Goal: Find specific fact: Find specific fact

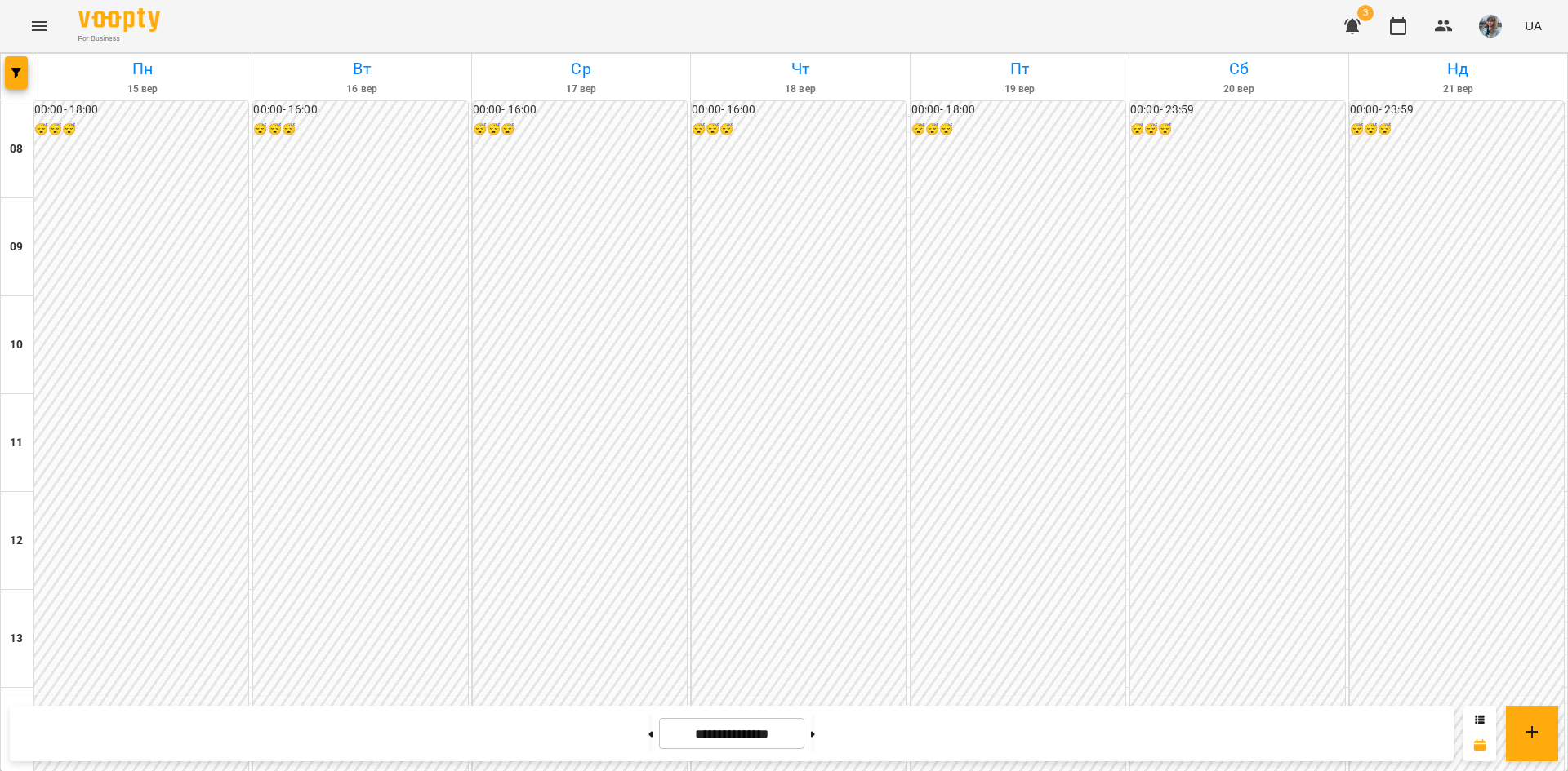
scroll to position [735, 0]
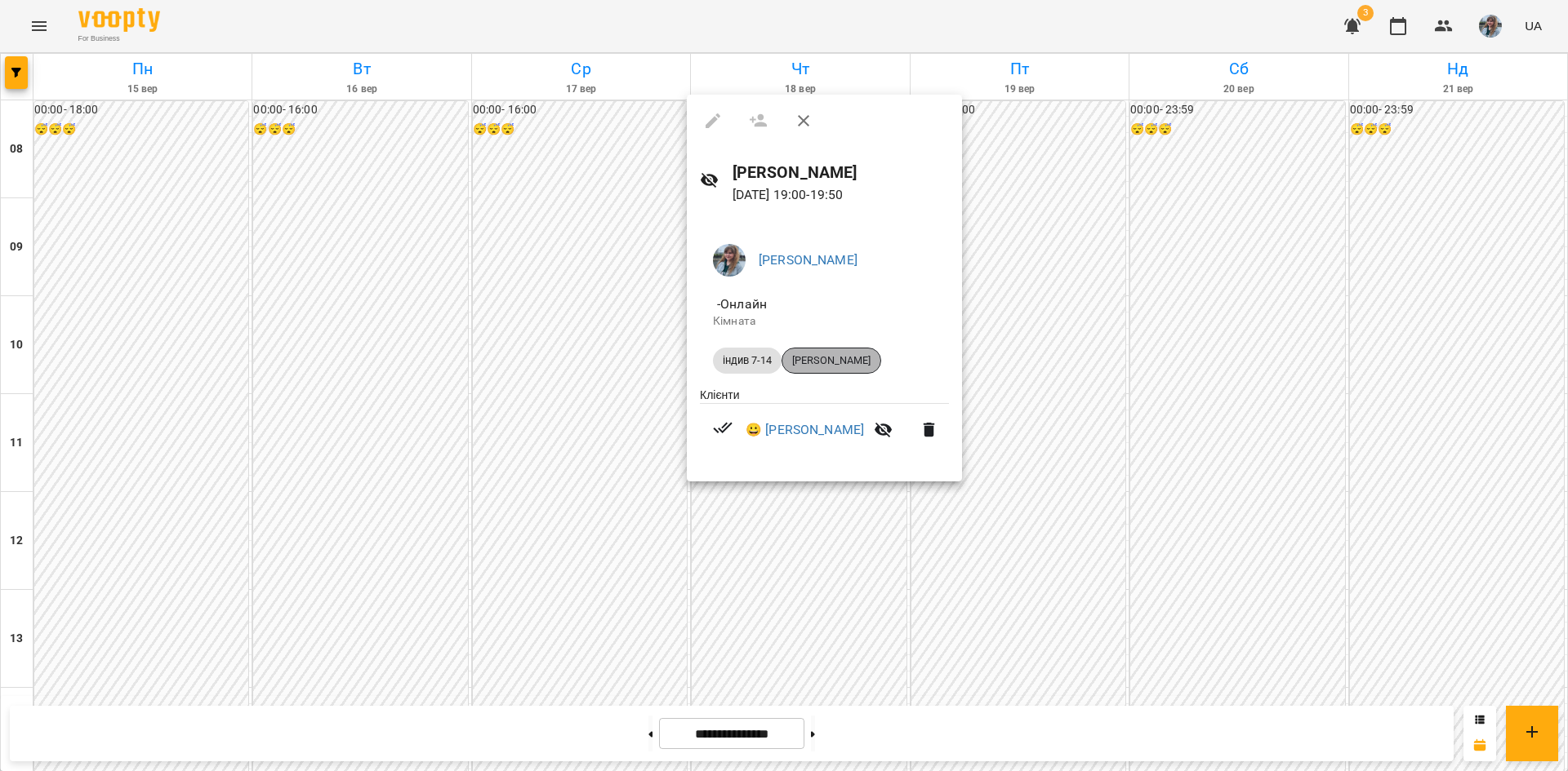
click at [820, 360] on span "[PERSON_NAME]" at bounding box center [831, 360] width 98 height 15
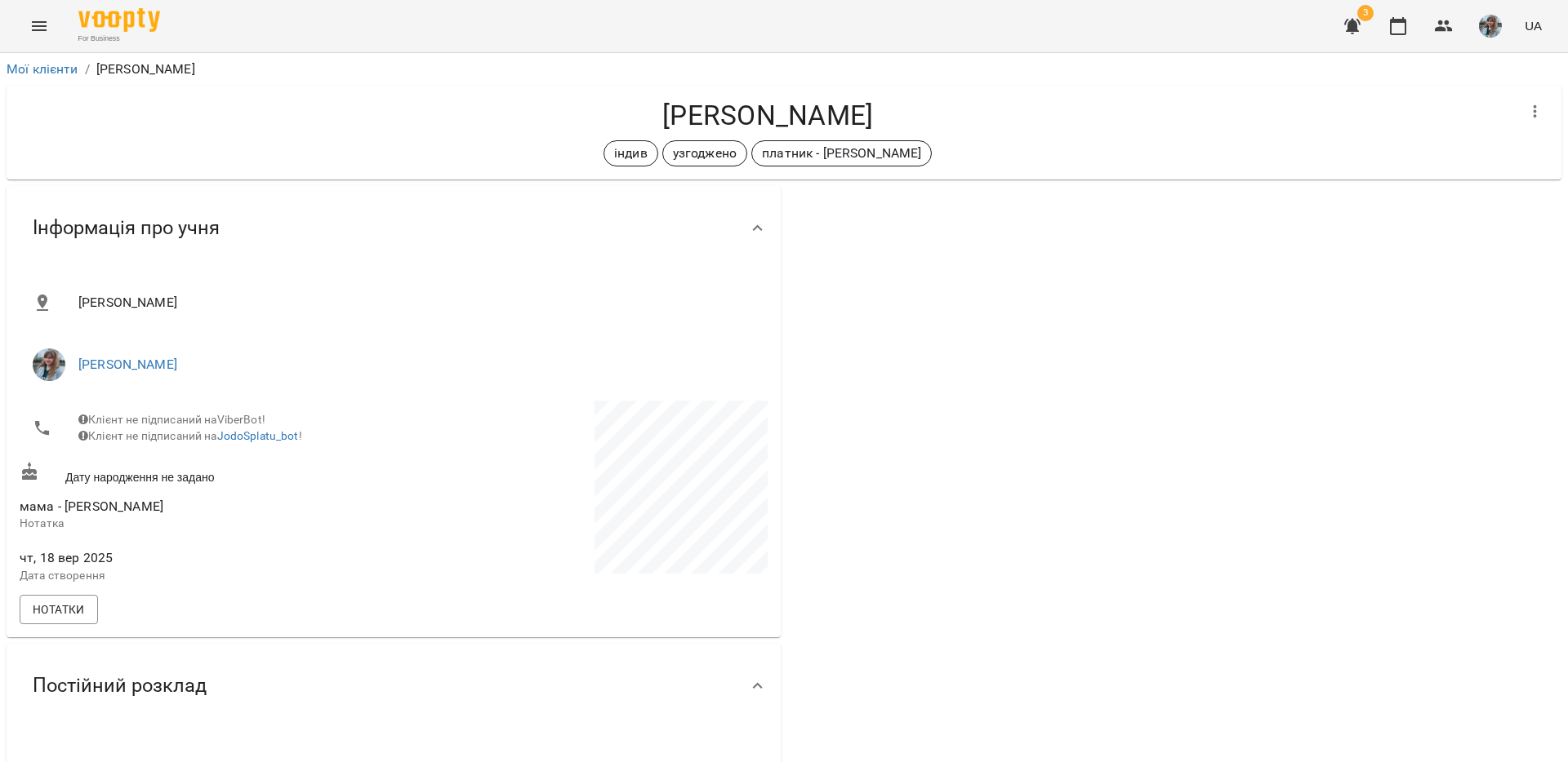
drag, startPoint x: 638, startPoint y: 115, endPoint x: 890, endPoint y: 104, distance: 252.2
click at [890, 104] on h4 "[PERSON_NAME]" at bounding box center [767, 116] width 1496 height 33
copy h4 "[PERSON_NAME]"
